Goal: Information Seeking & Learning: Learn about a topic

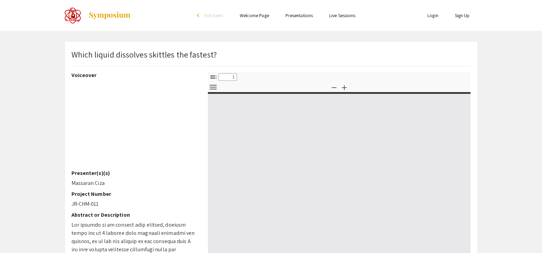
select select "custom"
type input "0"
select select "custom"
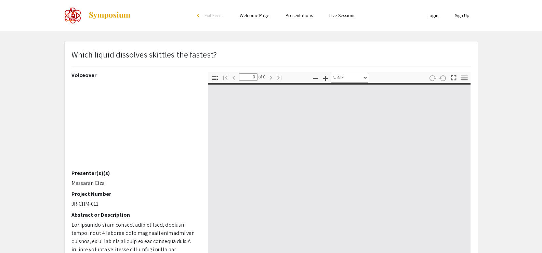
type input "1"
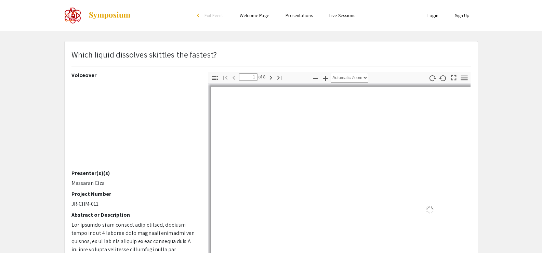
select select "auto"
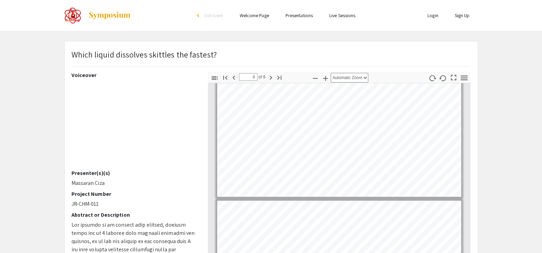
scroll to position [651, 0]
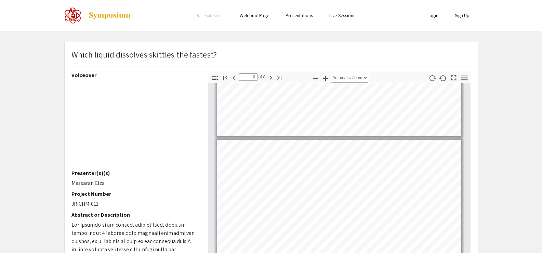
type input "5"
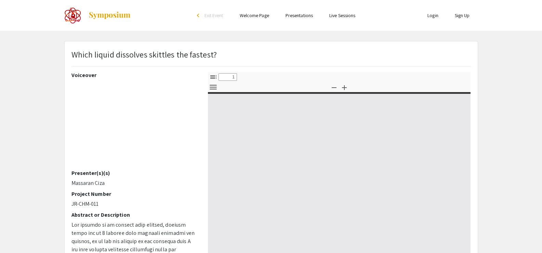
select select "custom"
type input "0"
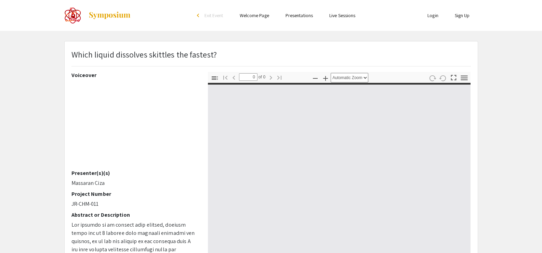
select select "custom"
type input "1"
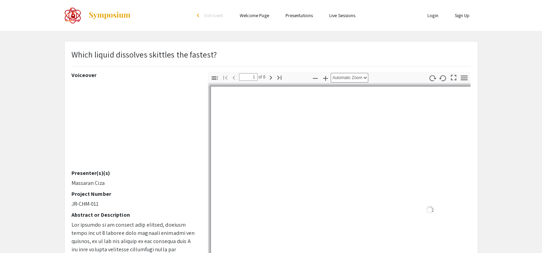
select select "auto"
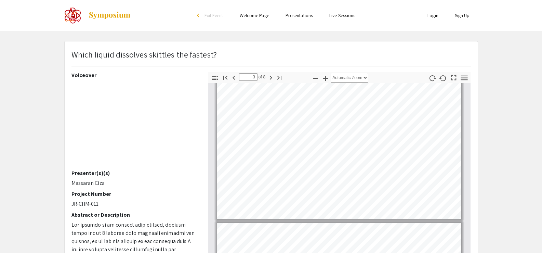
scroll to position [286, 0]
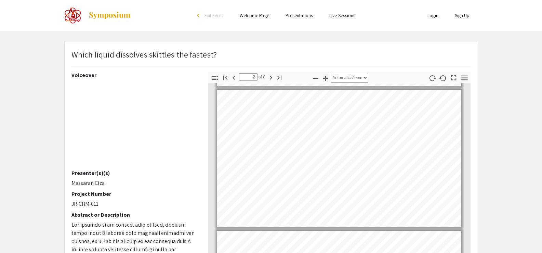
type input "1"
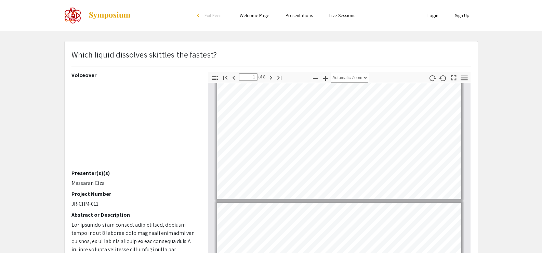
scroll to position [13, 0]
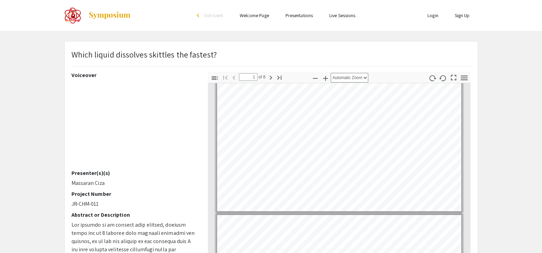
click at [498, 91] on app-presentation "Which liquid dissolves skittles the fastest? Voiceover Presenter(s)(s) Massaran…" at bounding box center [271, 214] width 542 height 346
